Goal: Navigation & Orientation: Go to known website

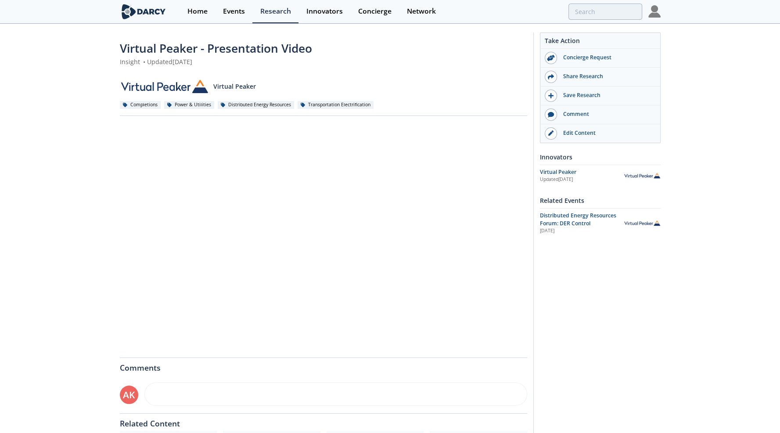
click at [155, 11] on img at bounding box center [144, 11] width 48 height 15
